Goal: Task Accomplishment & Management: Use online tool/utility

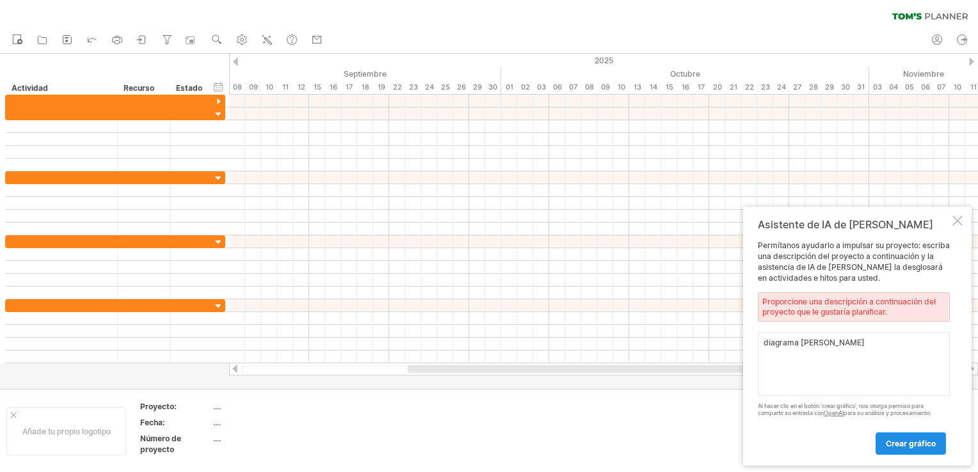
type textarea "diagrama [PERSON_NAME]"
click at [917, 449] on link "Crear gráfico" at bounding box center [911, 444] width 70 height 22
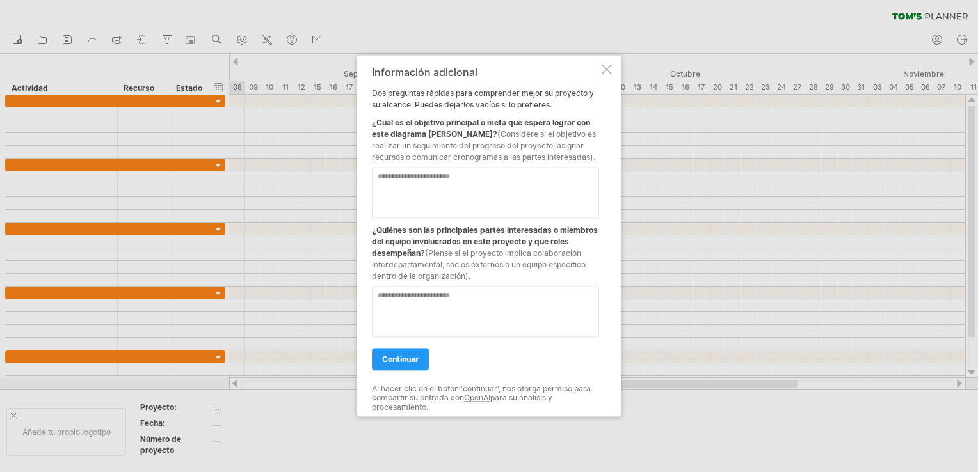
click at [528, 195] on textarea at bounding box center [485, 192] width 227 height 51
type textarea "**********"
click at [441, 289] on textarea at bounding box center [485, 311] width 227 height 51
type textarea "**********"
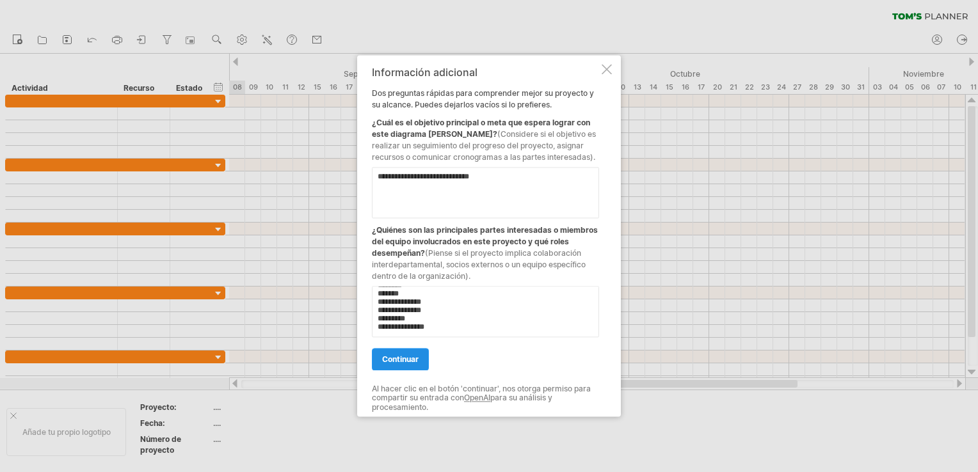
click at [400, 360] on span "continuar" at bounding box center [400, 360] width 36 height 10
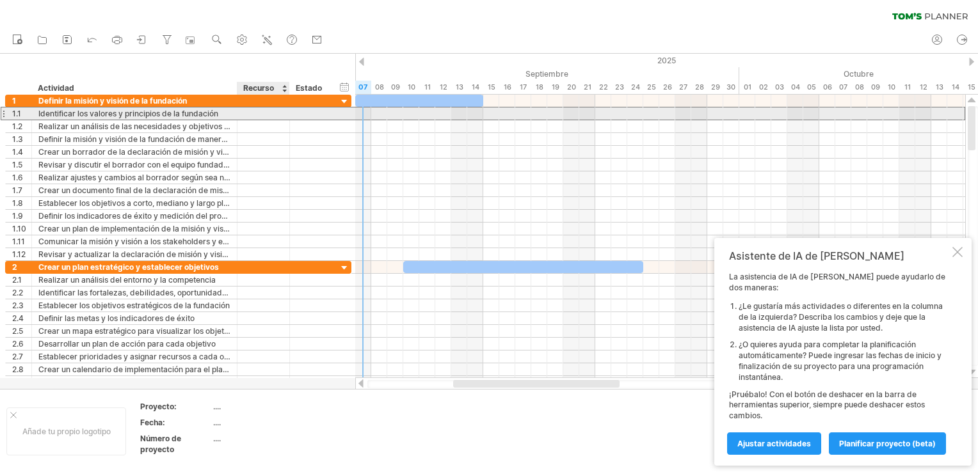
click at [245, 108] on div at bounding box center [263, 114] width 39 height 12
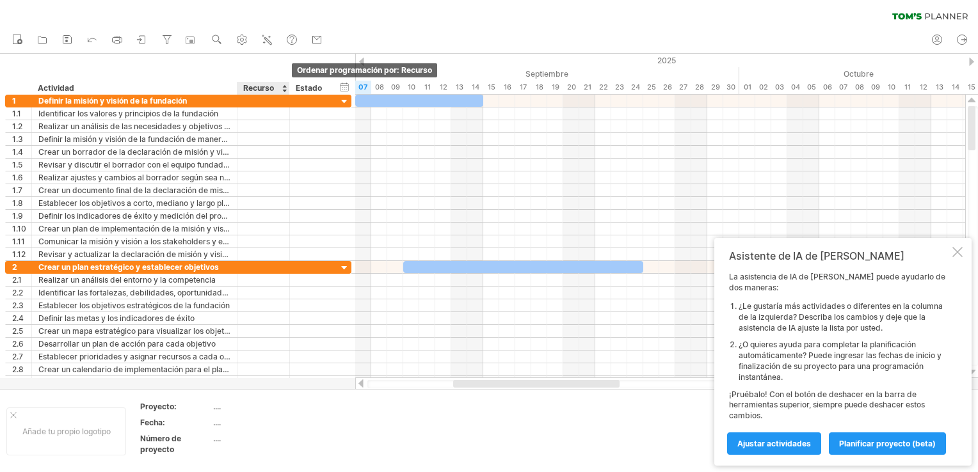
click at [284, 90] on div at bounding box center [284, 88] width 5 height 13
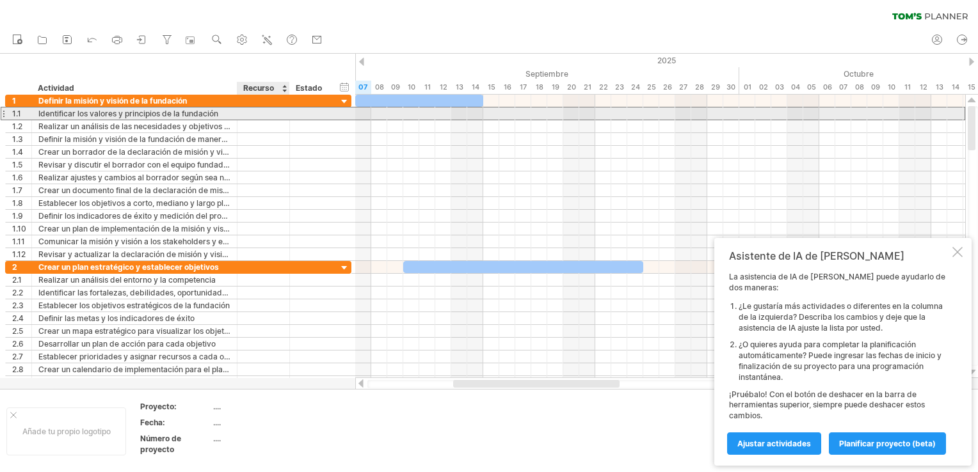
click at [270, 114] on div at bounding box center [263, 114] width 39 height 12
type input "********"
click at [321, 115] on div at bounding box center [310, 114] width 28 height 12
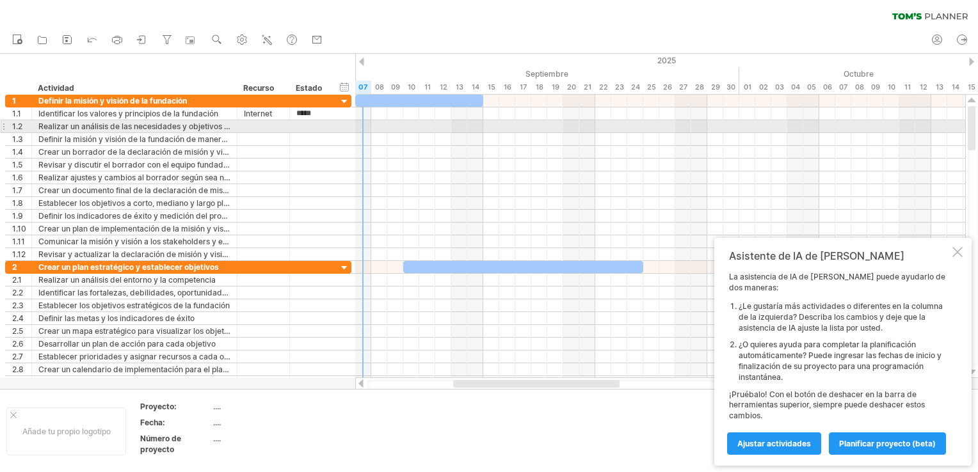
type input "******"
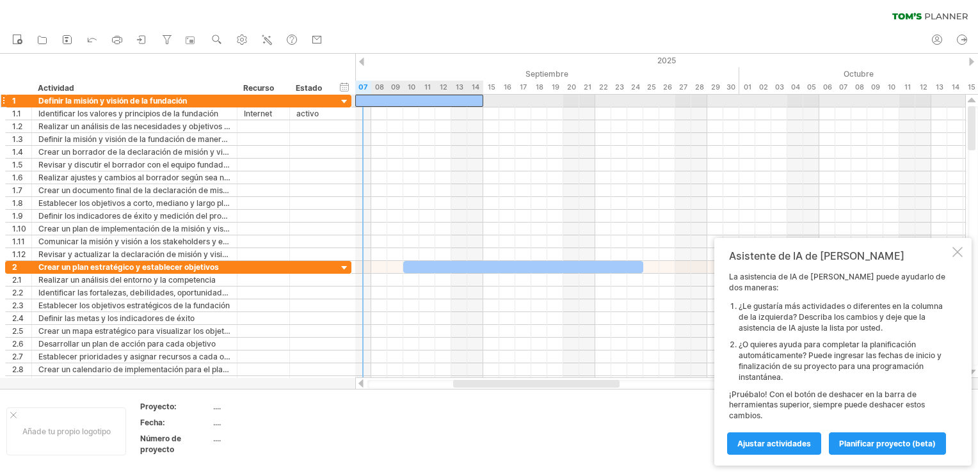
click at [362, 104] on div at bounding box center [419, 101] width 128 height 12
click at [489, 95] on div at bounding box center [660, 101] width 610 height 13
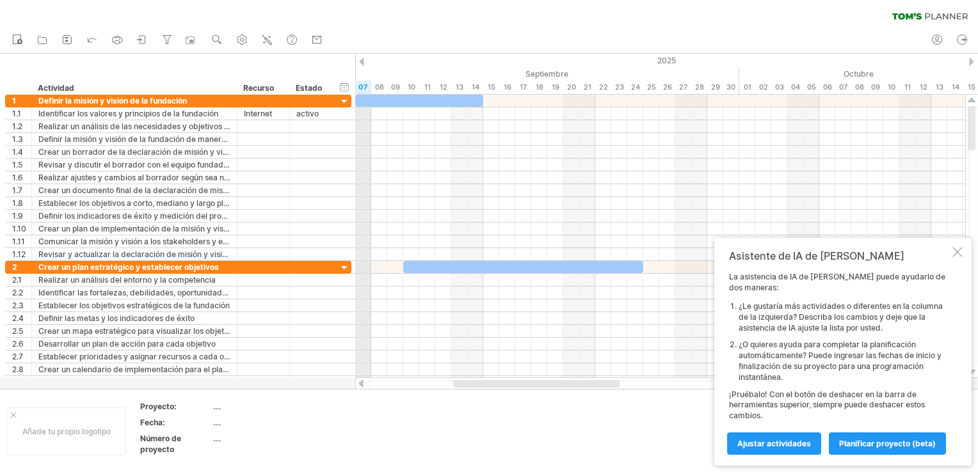
click at [361, 85] on div "07" at bounding box center [363, 87] width 16 height 13
click at [495, 85] on div "15" at bounding box center [491, 87] width 16 height 13
click at [956, 257] on div at bounding box center [958, 252] width 10 height 10
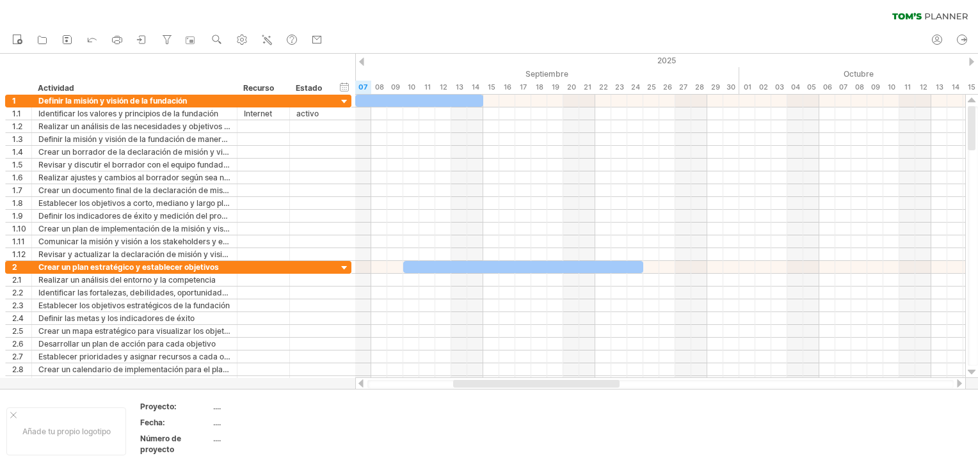
click at [958, 383] on div at bounding box center [960, 384] width 10 height 8
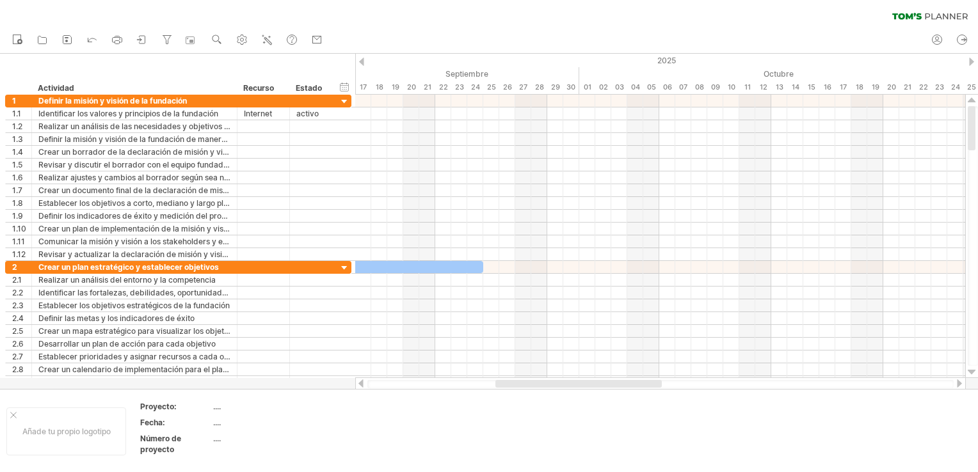
click at [958, 383] on div at bounding box center [960, 384] width 10 height 8
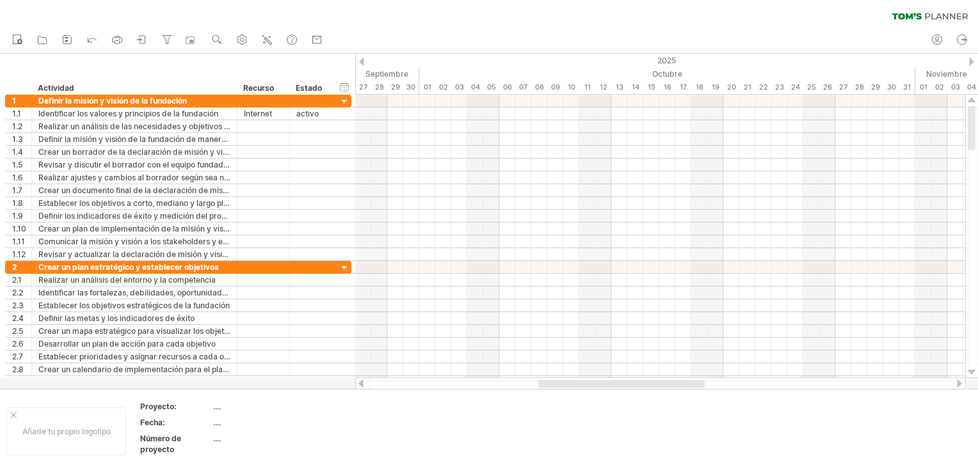
click at [958, 383] on div at bounding box center [960, 384] width 10 height 8
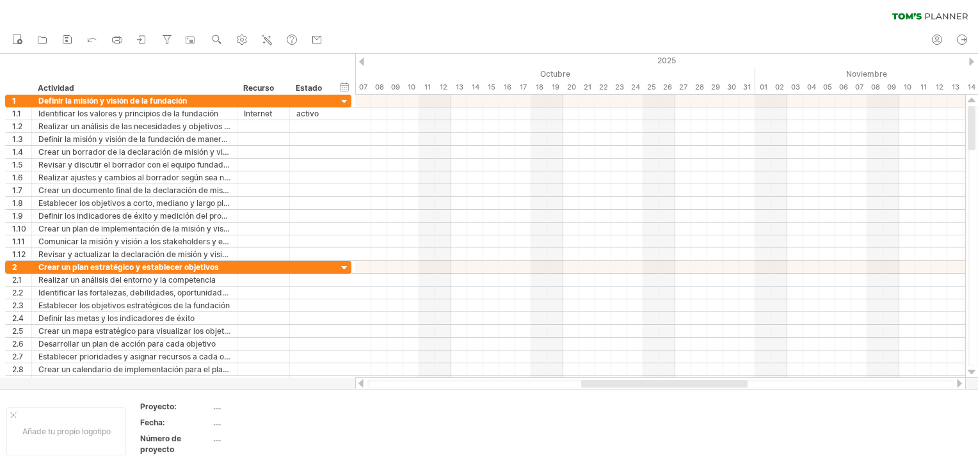
click at [957, 384] on div at bounding box center [960, 384] width 10 height 8
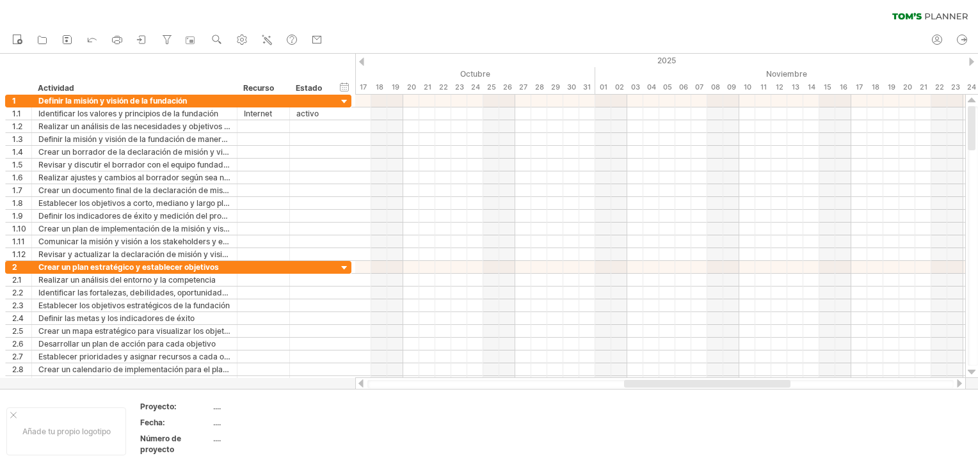
click at [957, 384] on div at bounding box center [960, 384] width 10 height 8
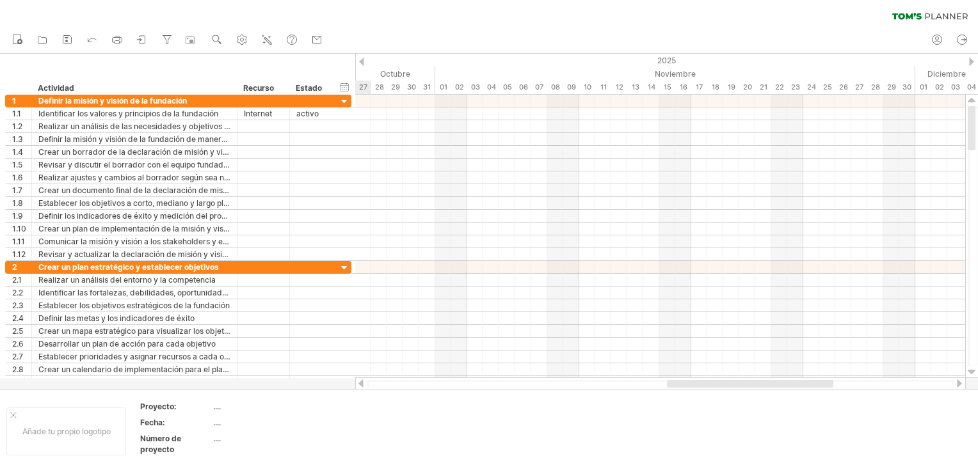
click at [957, 384] on div at bounding box center [960, 384] width 10 height 8
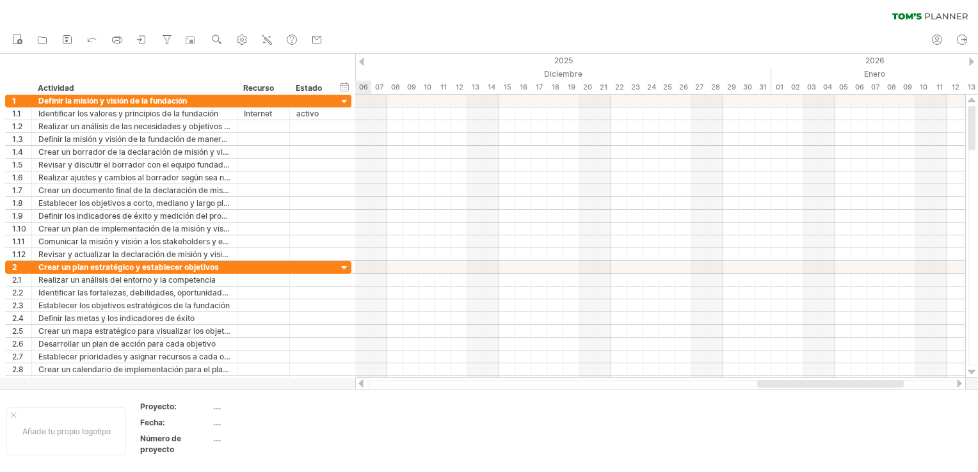
click at [957, 384] on div at bounding box center [960, 384] width 10 height 8
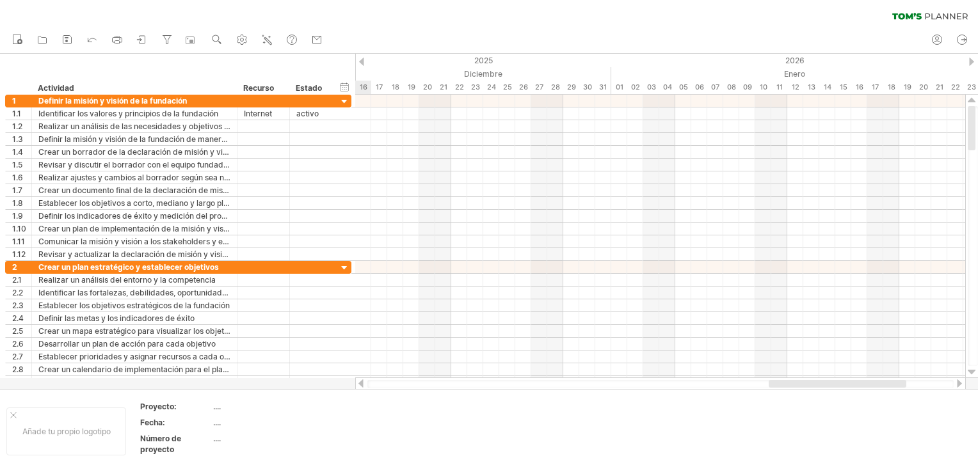
click at [955, 385] on div at bounding box center [960, 384] width 10 height 8
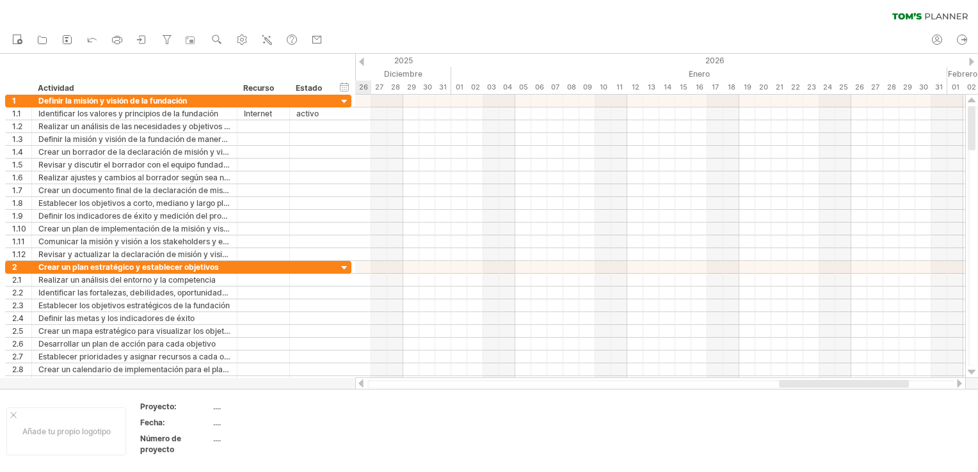
click at [955, 385] on div at bounding box center [960, 384] width 10 height 8
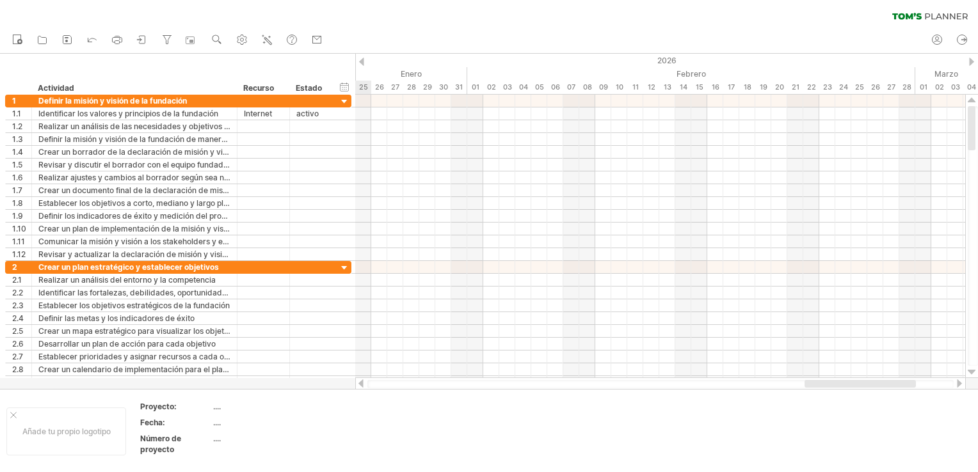
click at [955, 385] on div at bounding box center [960, 384] width 10 height 8
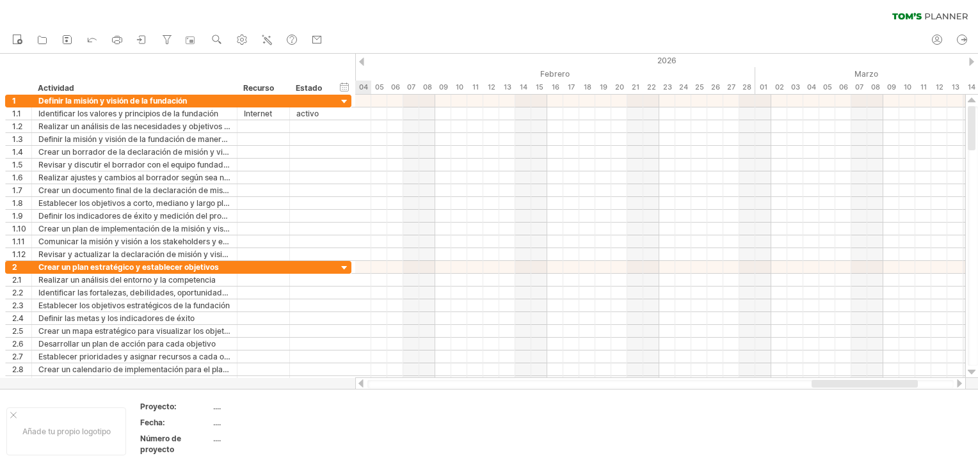
click at [951, 385] on div at bounding box center [660, 384] width 611 height 13
click at [951, 385] on div at bounding box center [660, 384] width 586 height 8
click at [366, 383] on div at bounding box center [660, 384] width 611 height 13
click at [361, 383] on div at bounding box center [361, 384] width 10 height 8
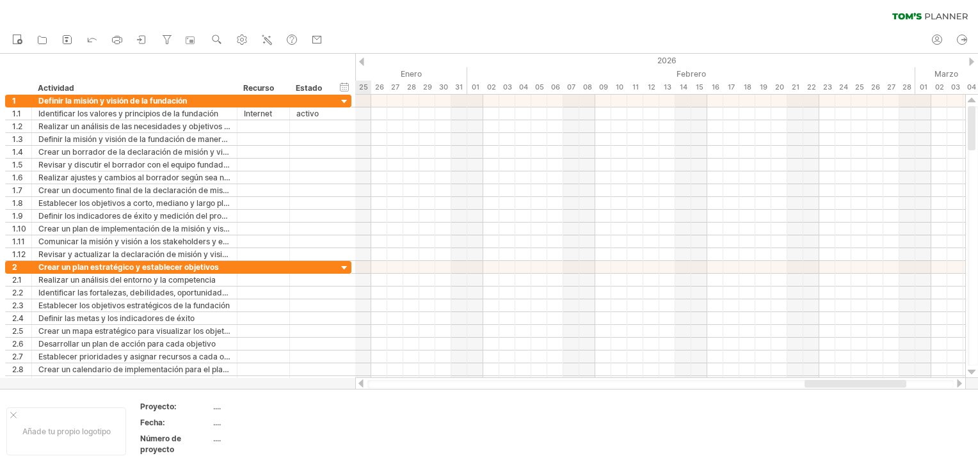
click at [361, 383] on div at bounding box center [361, 384] width 10 height 8
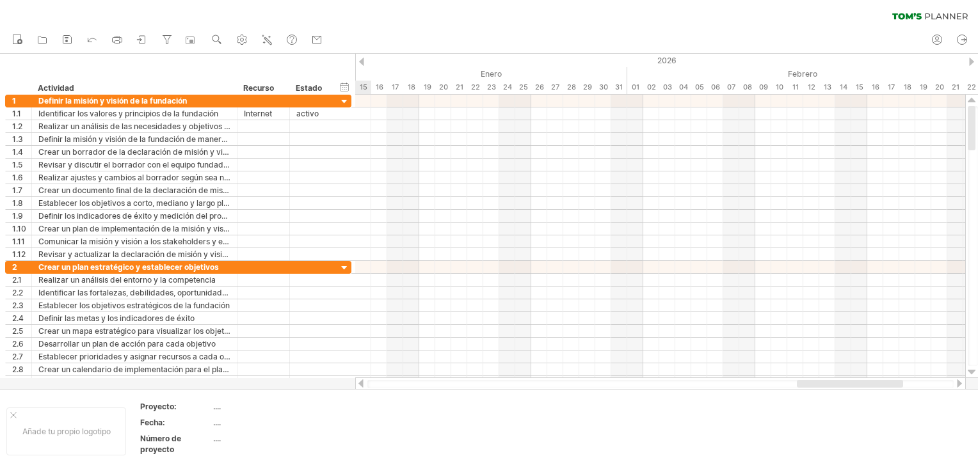
click at [361, 383] on div at bounding box center [361, 384] width 10 height 8
click at [359, 383] on div at bounding box center [361, 384] width 10 height 8
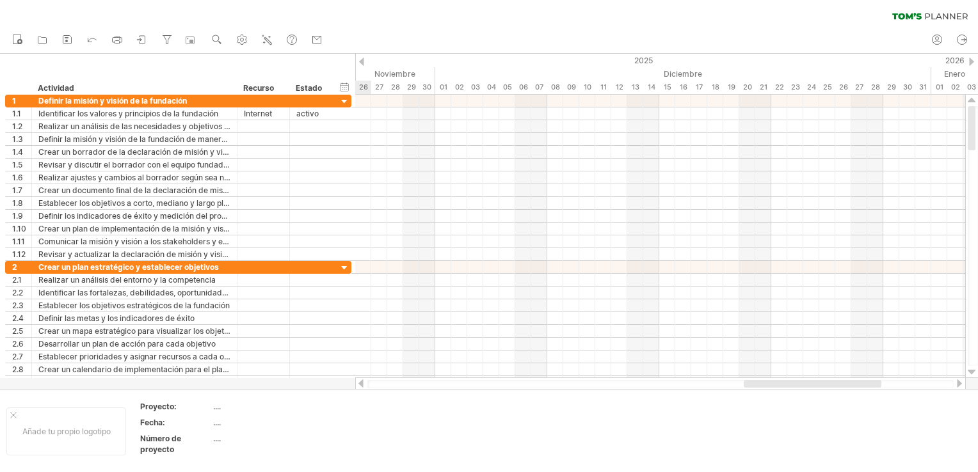
click at [359, 383] on div at bounding box center [361, 384] width 10 height 8
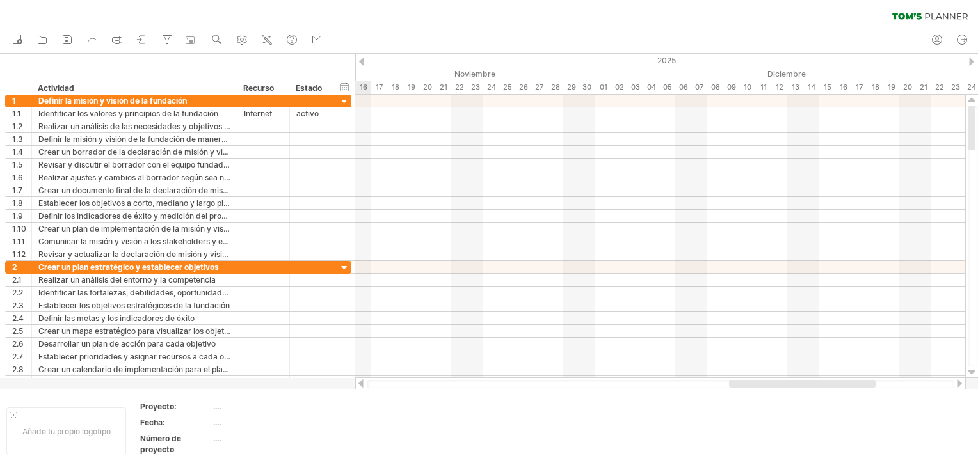
click at [359, 383] on div at bounding box center [361, 384] width 10 height 8
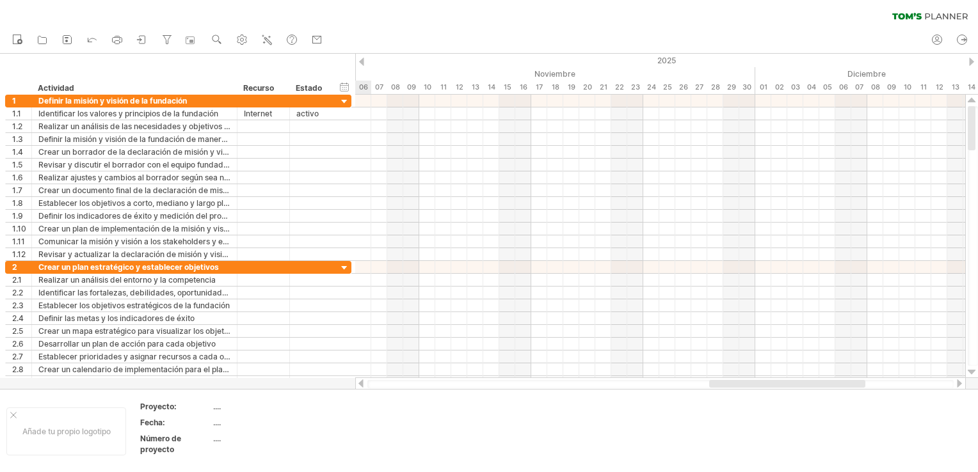
click at [359, 383] on div at bounding box center [361, 384] width 10 height 8
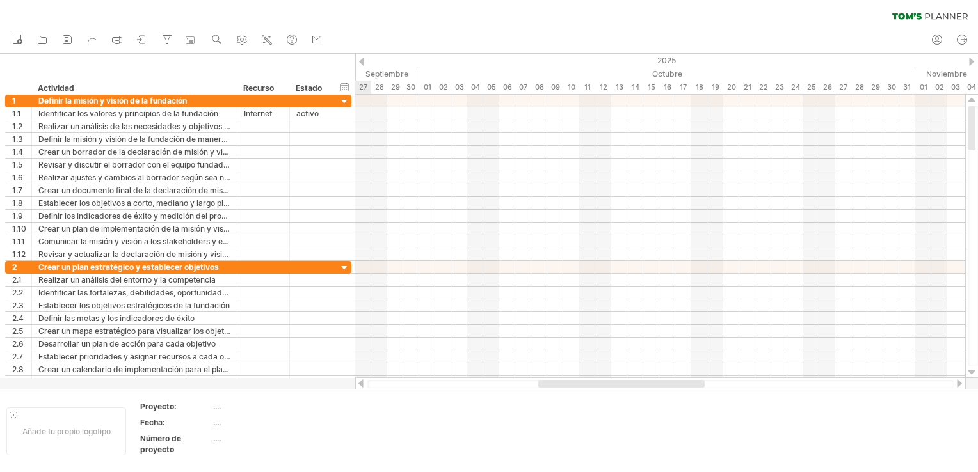
click at [356, 383] on div at bounding box center [361, 384] width 10 height 8
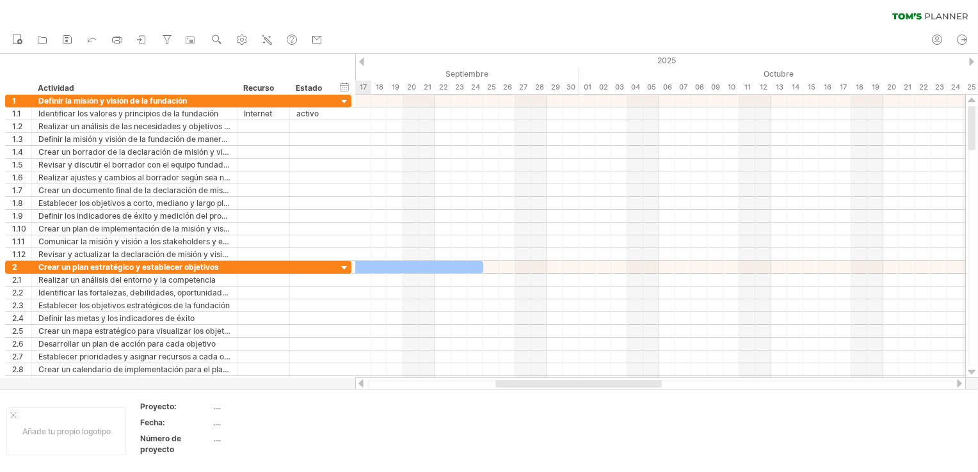
click at [356, 383] on div at bounding box center [361, 384] width 10 height 8
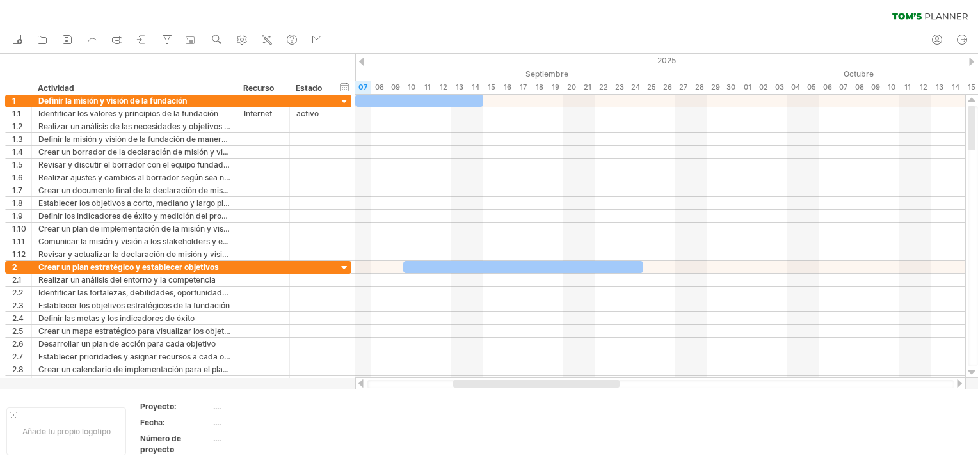
click at [356, 383] on div at bounding box center [361, 384] width 10 height 8
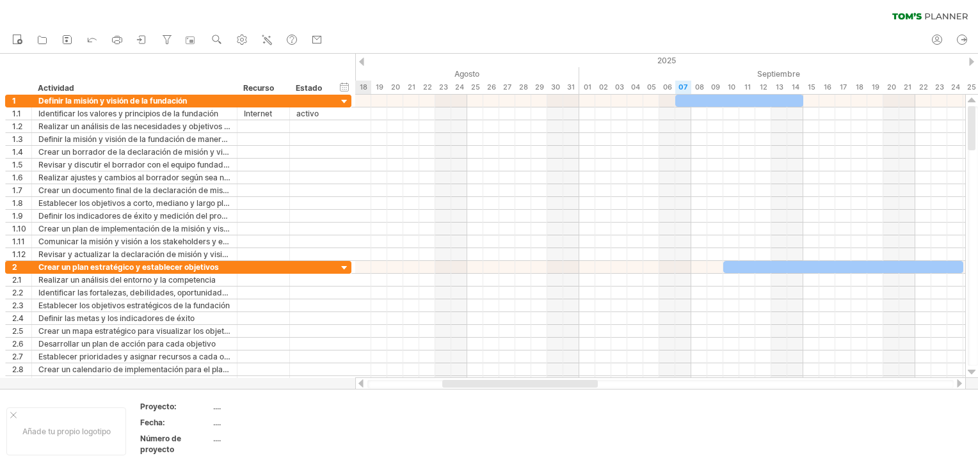
click at [356, 383] on div at bounding box center [361, 384] width 10 height 8
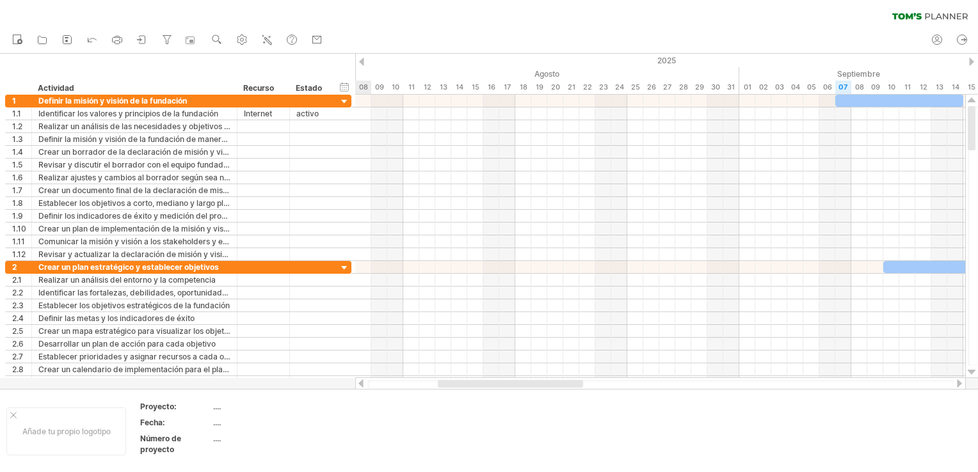
click at [356, 383] on div at bounding box center [361, 384] width 10 height 8
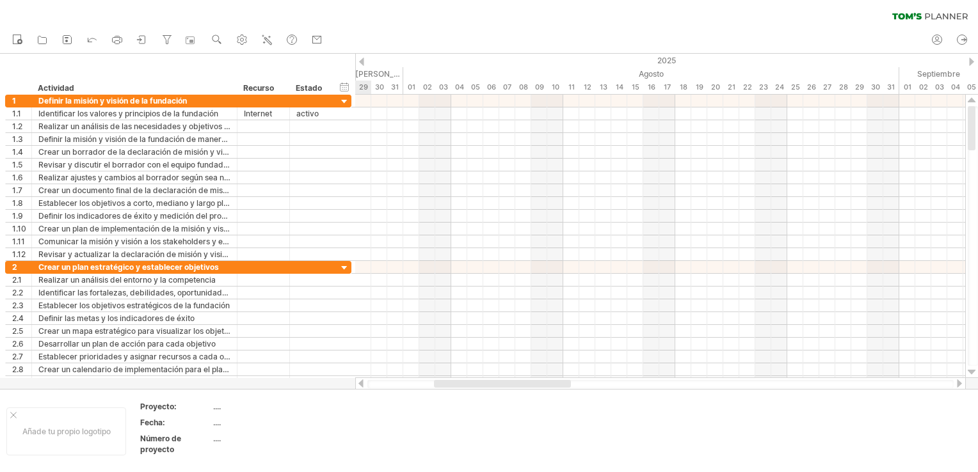
click at [356, 383] on div at bounding box center [361, 384] width 10 height 8
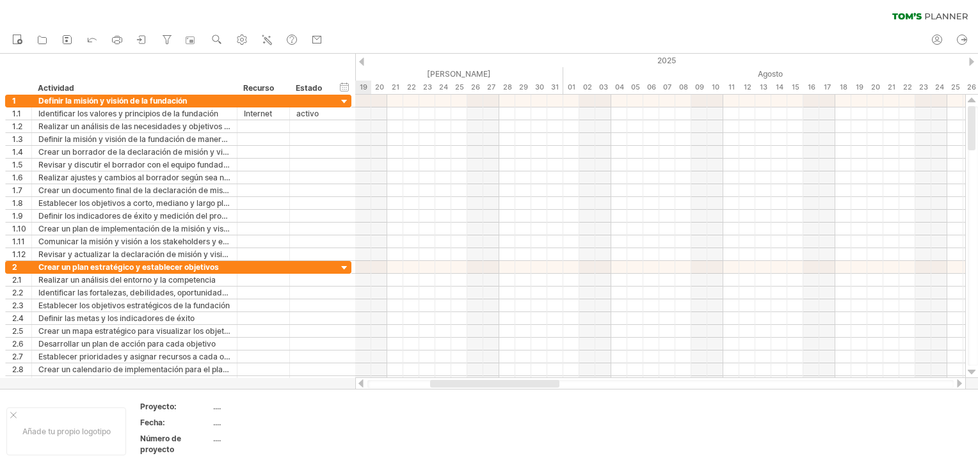
click at [356, 383] on div at bounding box center [361, 384] width 10 height 8
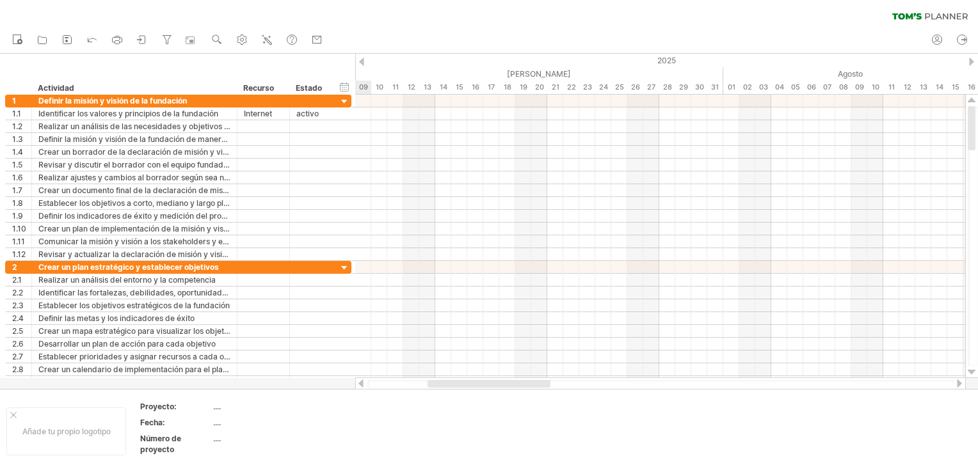
click at [356, 383] on div at bounding box center [361, 384] width 10 height 8
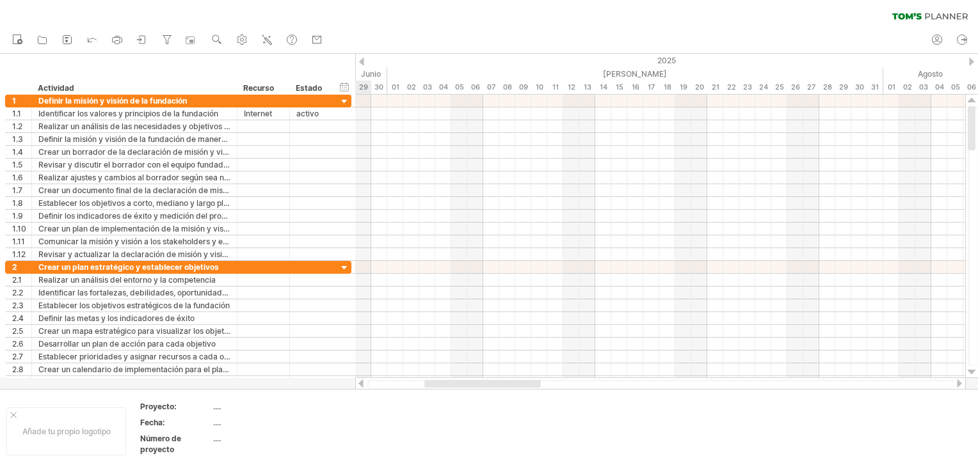
click at [356, 383] on div at bounding box center [361, 384] width 10 height 8
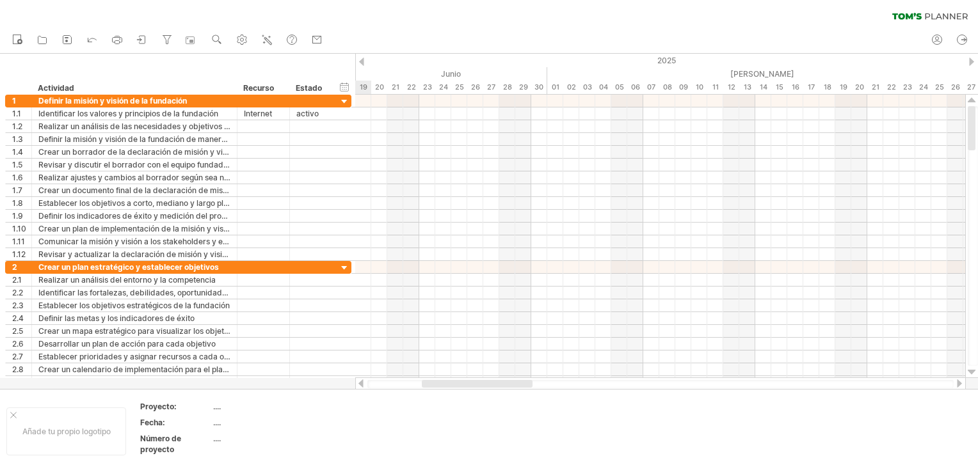
click at [356, 383] on div at bounding box center [361, 384] width 10 height 8
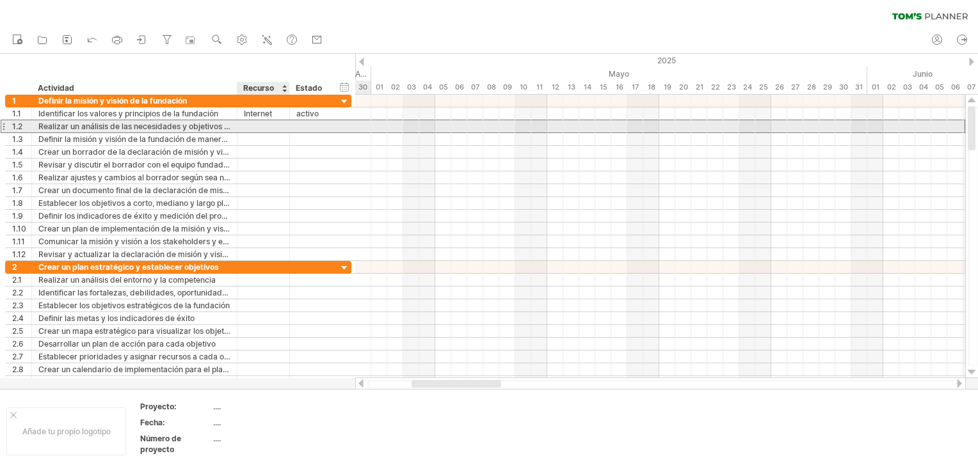
click at [246, 124] on div at bounding box center [263, 126] width 39 height 12
